Goal: Task Accomplishment & Management: Complete application form

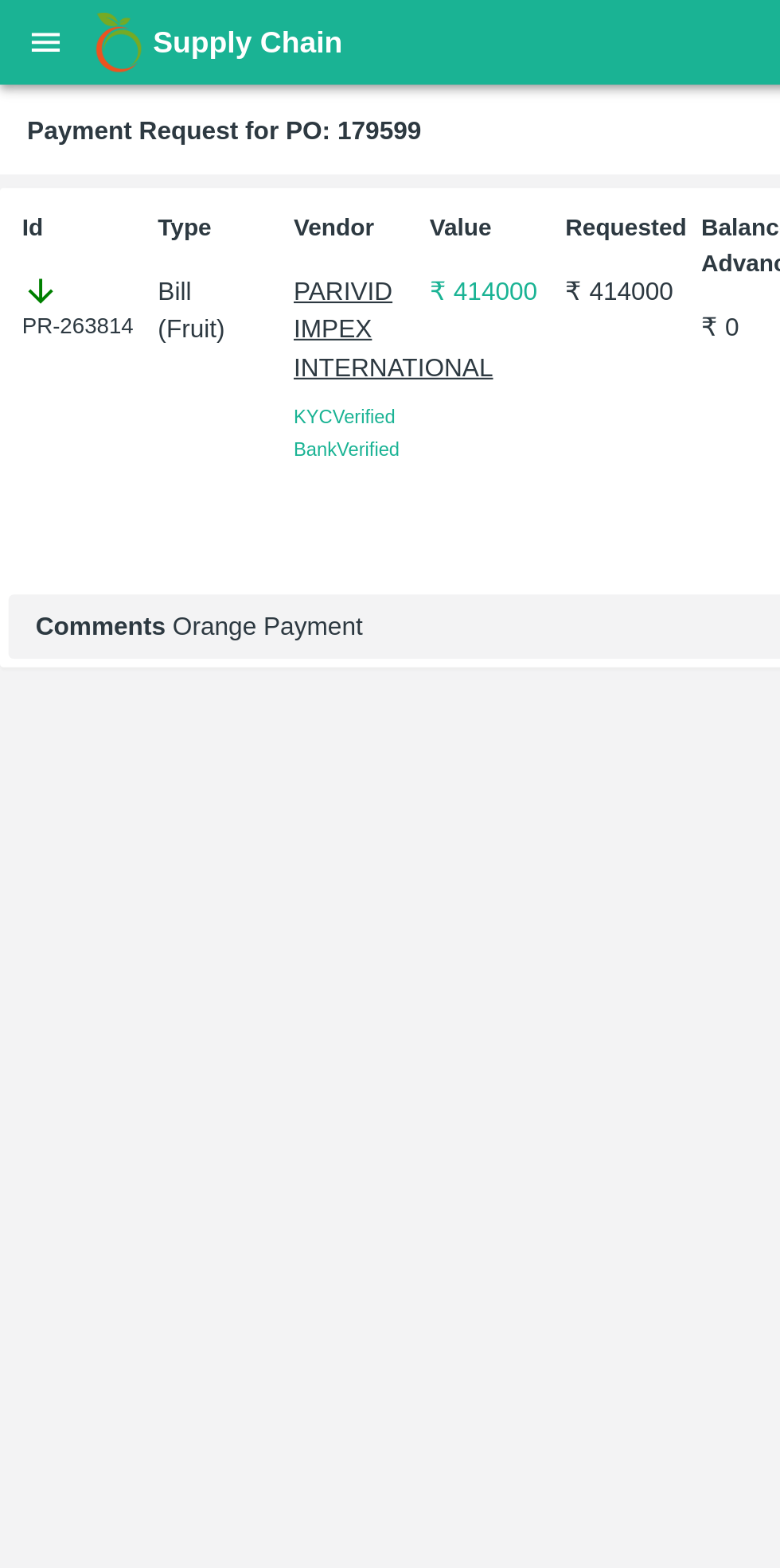
click at [25, 21] on icon "open drawer" at bounding box center [21, 20] width 18 height 18
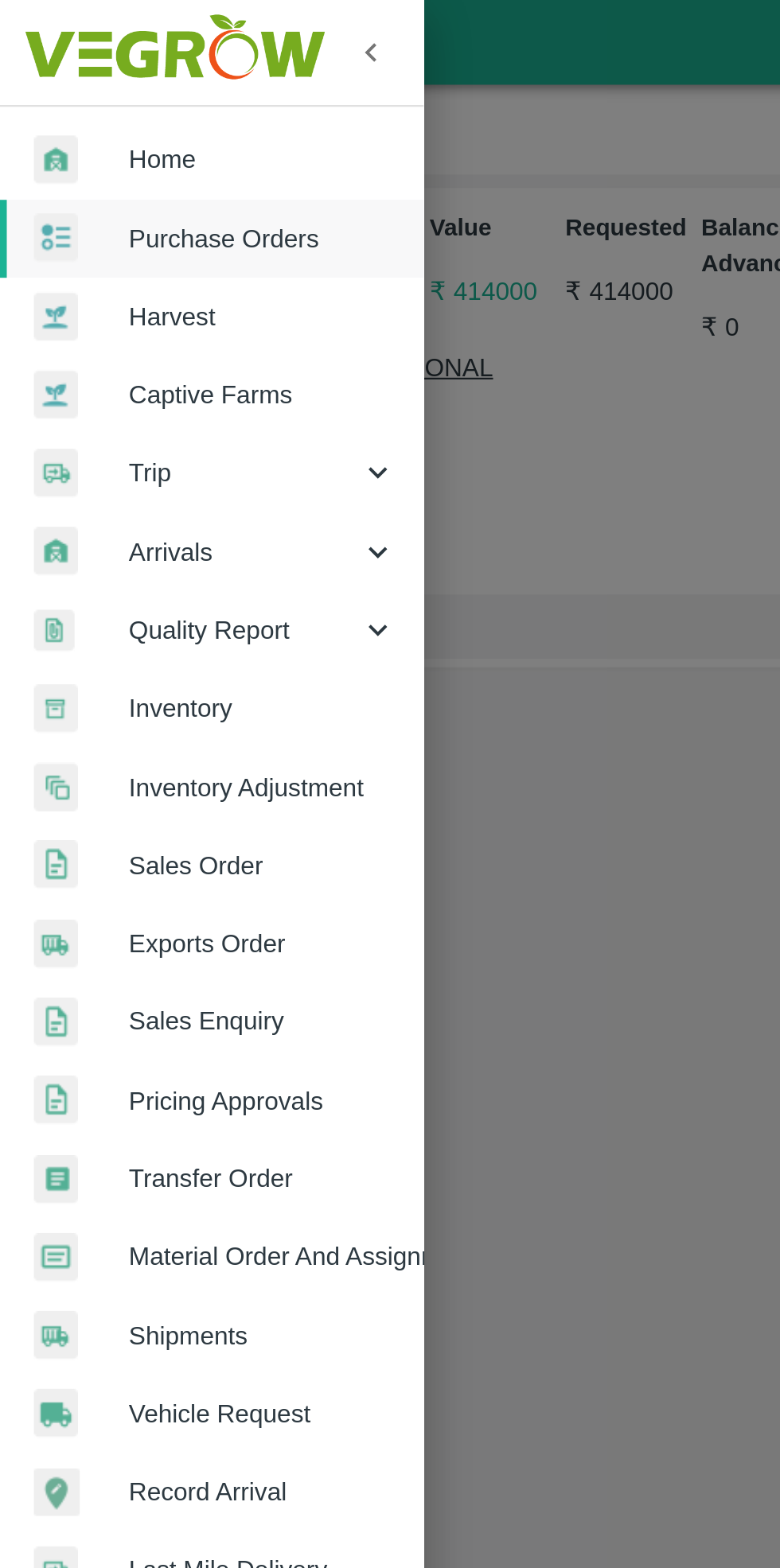
click at [121, 112] on span "Purchase Orders" at bounding box center [123, 112] width 126 height 18
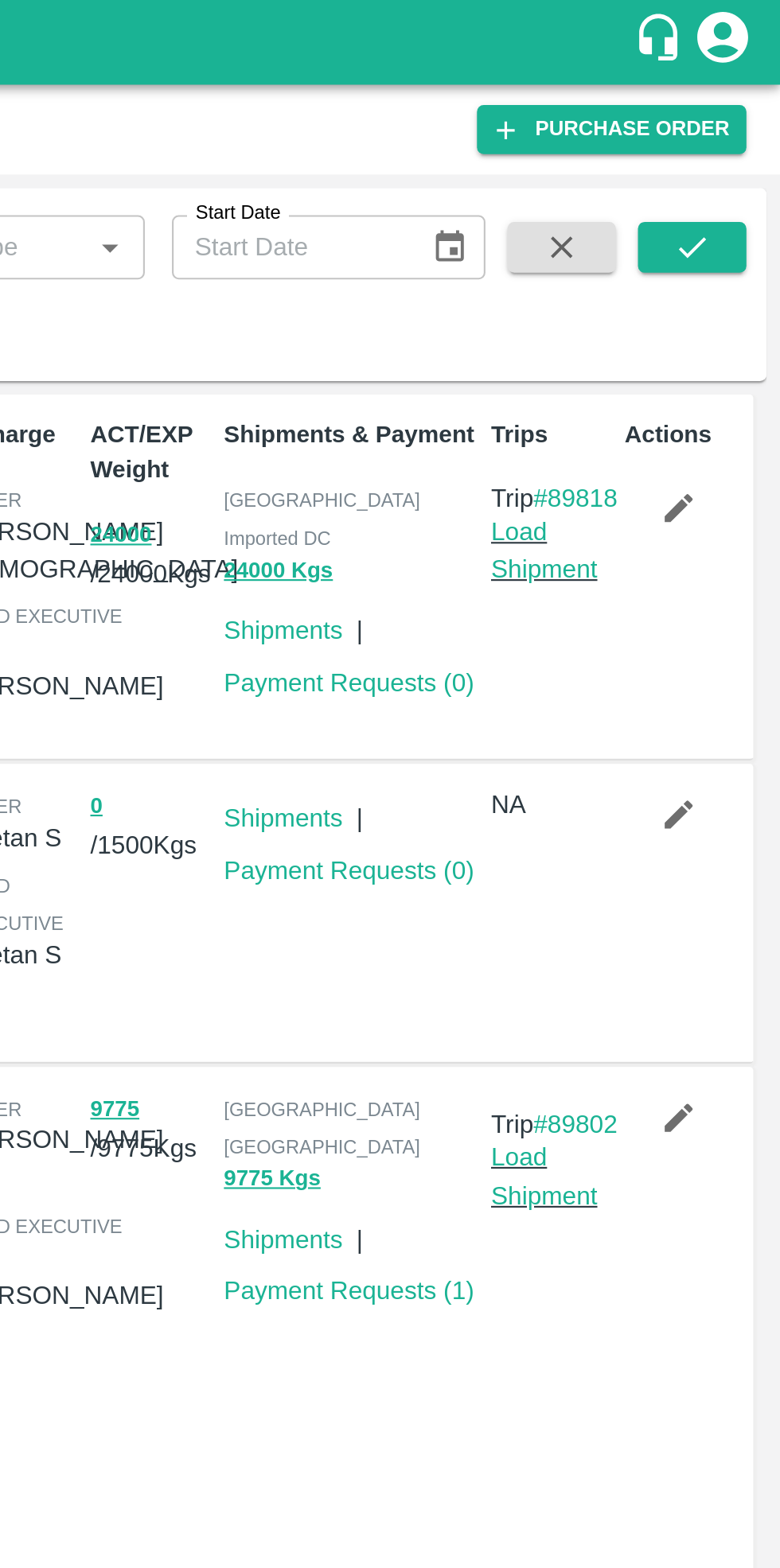
click at [715, 66] on link "Purchase Order" at bounding box center [701, 61] width 127 height 23
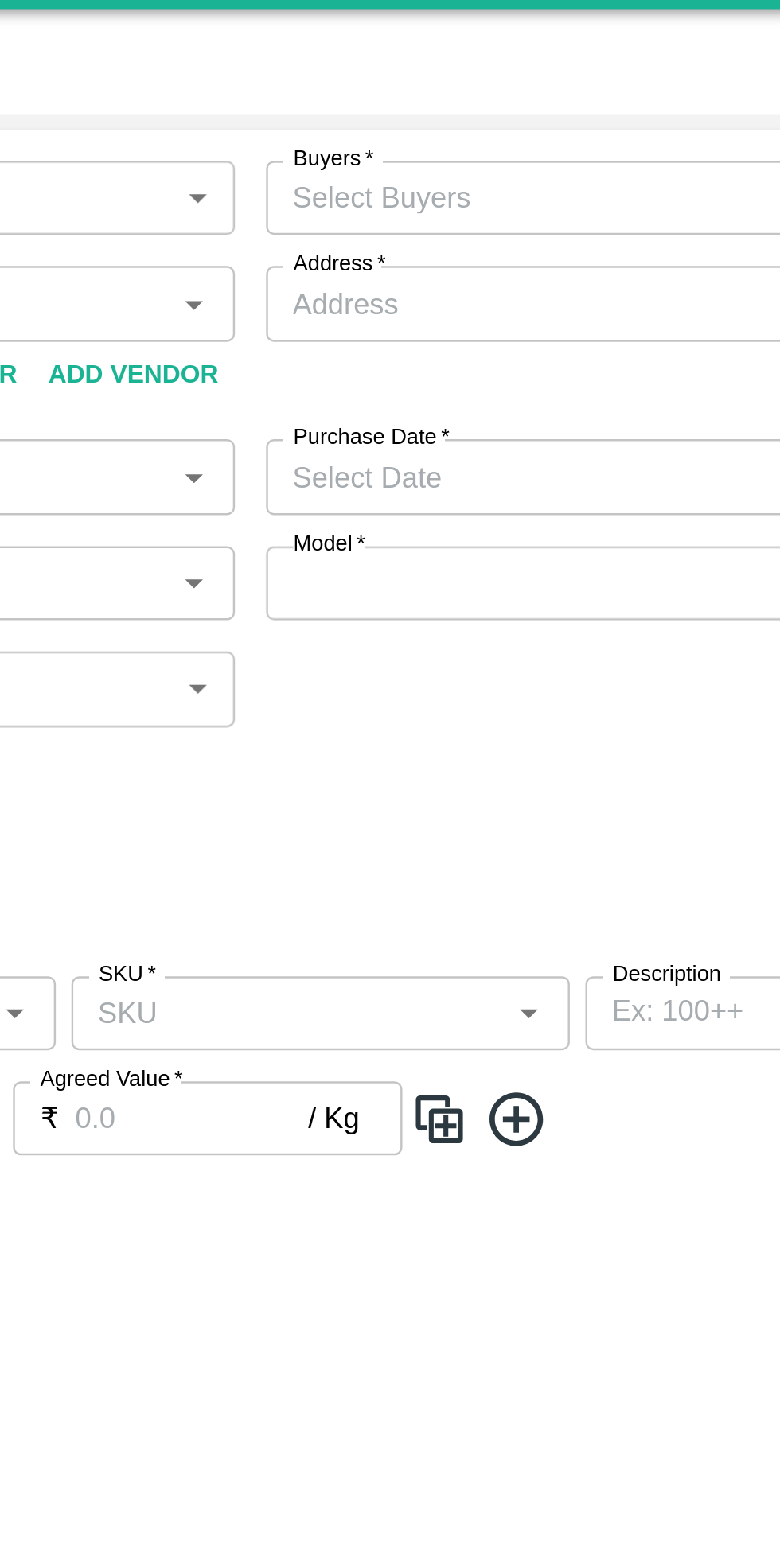
click at [468, 118] on input "Buyers   *" at bounding box center [552, 116] width 319 height 21
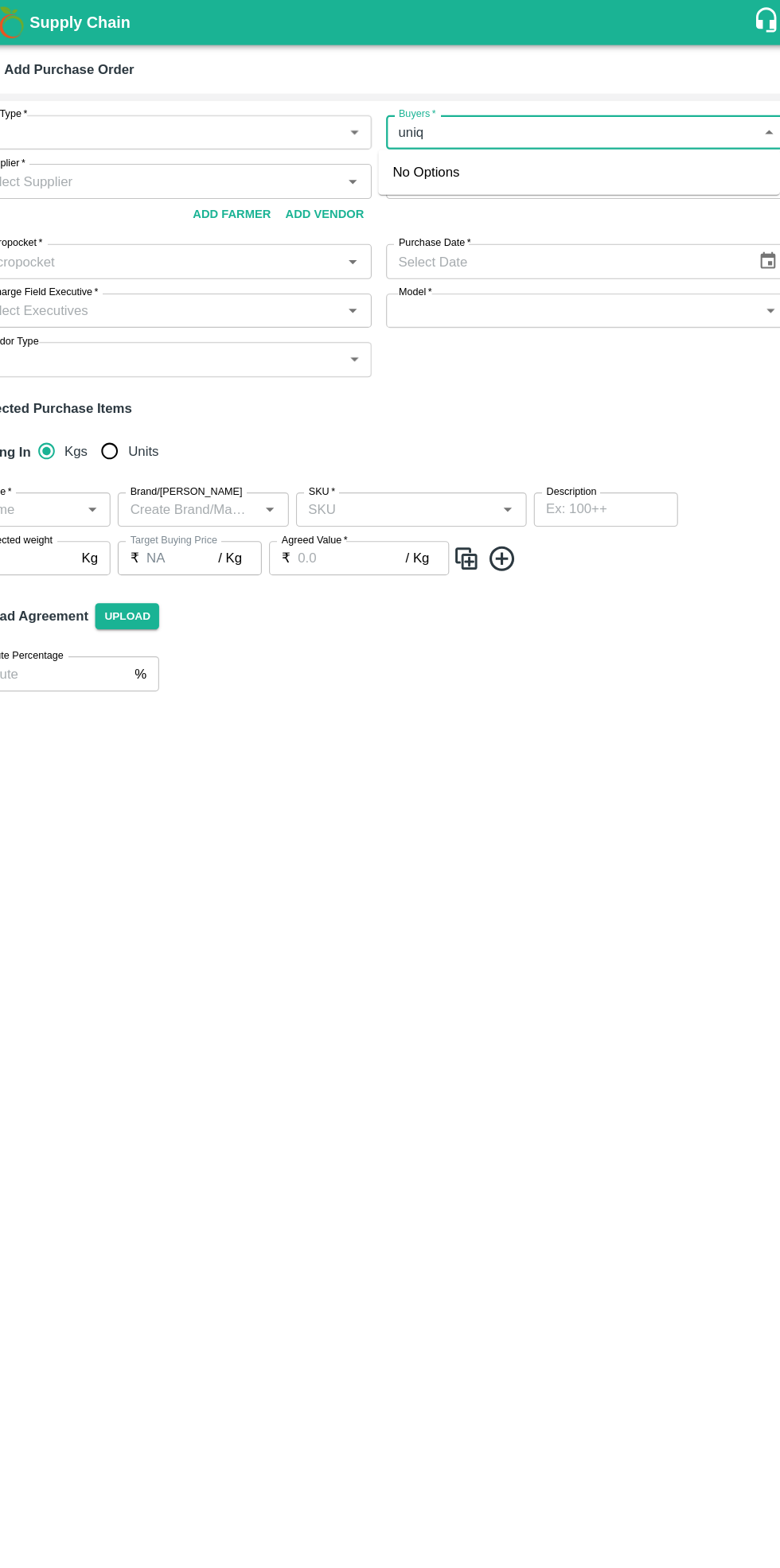
click at [474, 117] on input "Buyers   *" at bounding box center [552, 116] width 319 height 21
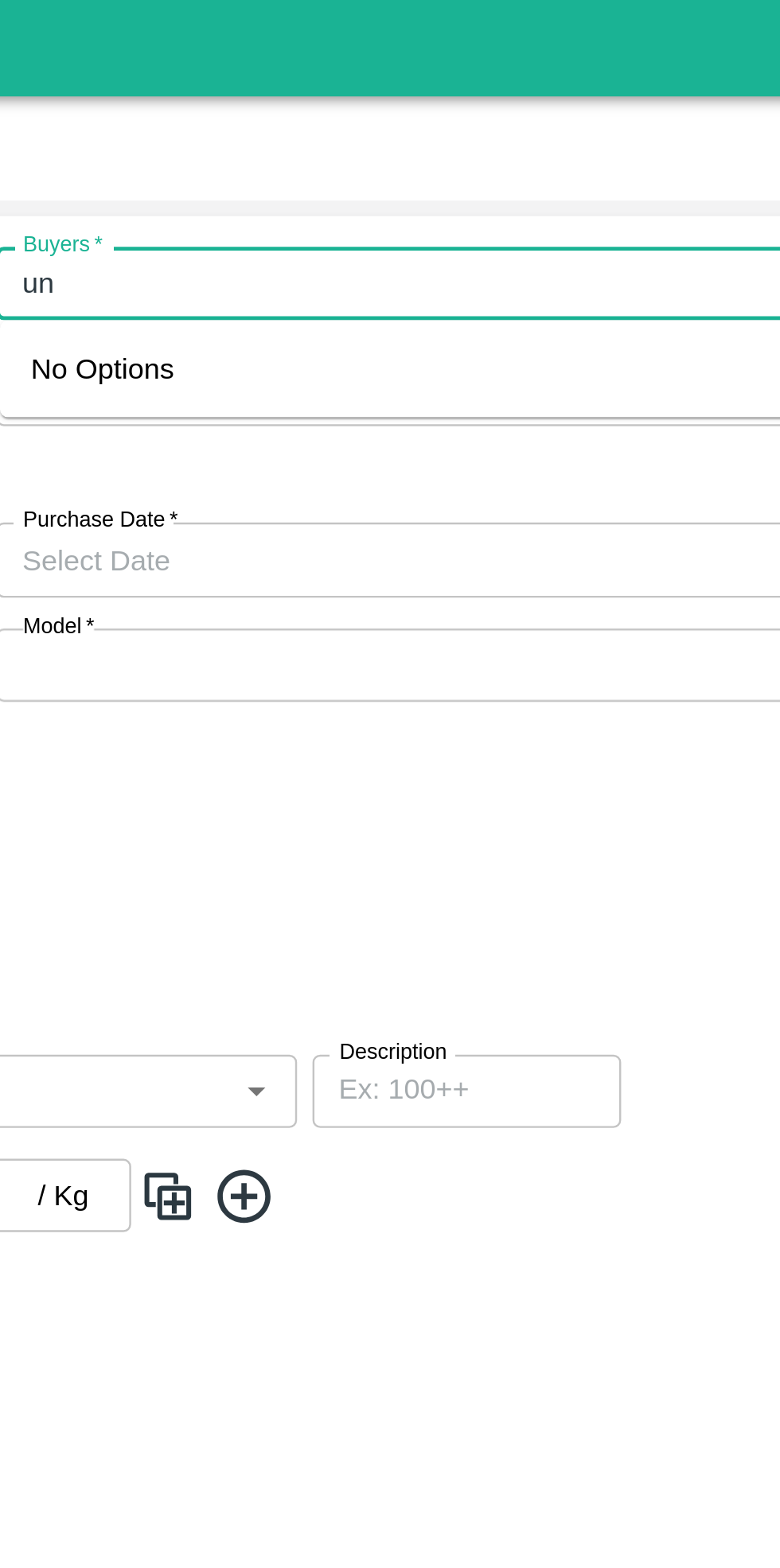
type input "u"
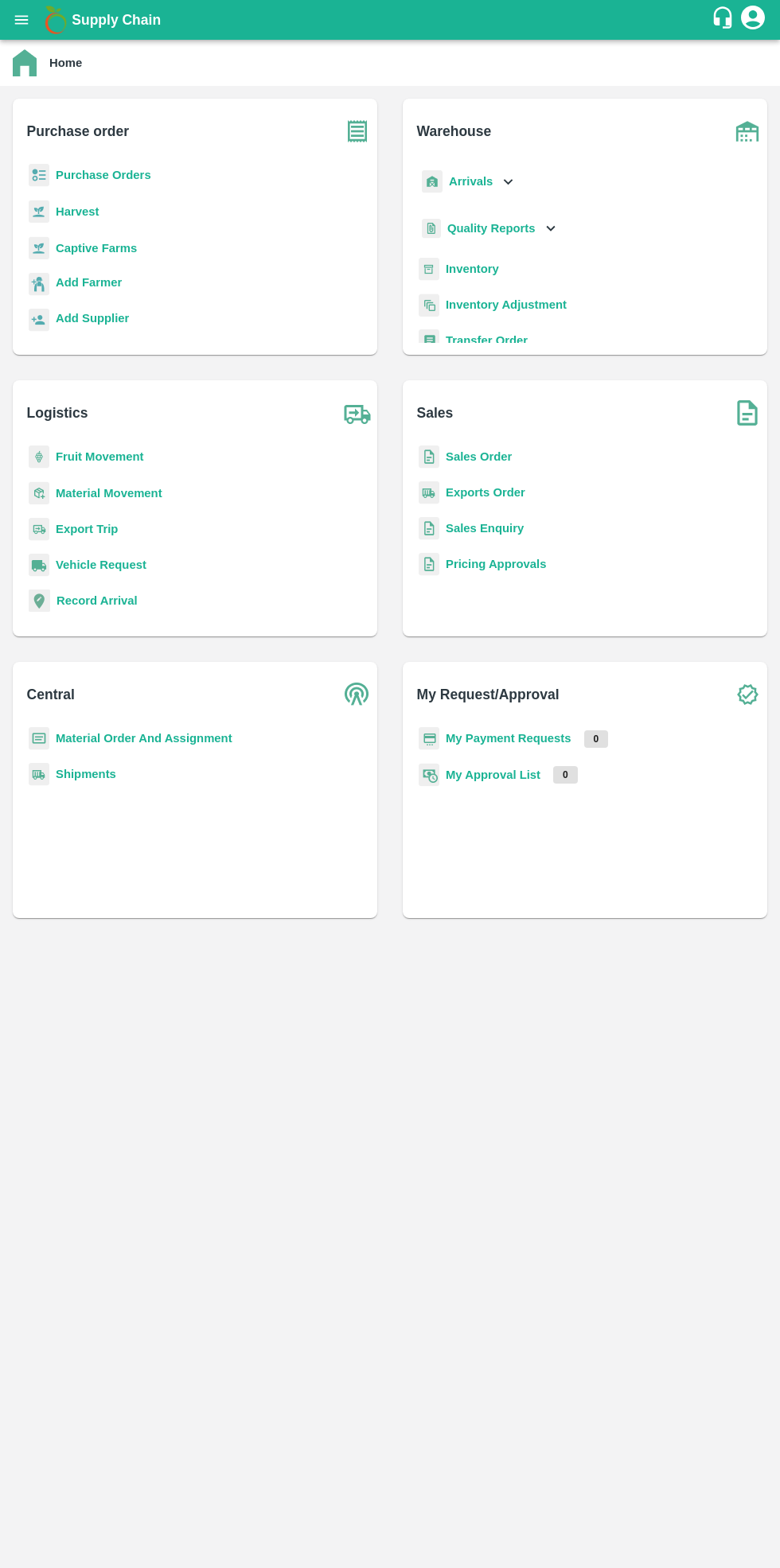
click at [120, 178] on b "Purchase Orders" at bounding box center [103, 175] width 95 height 12
